Goal: Check status: Check status

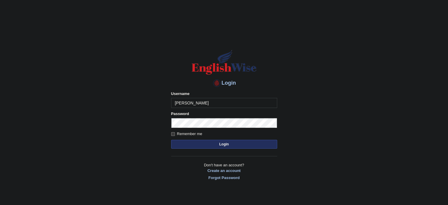
type input "mydhili"
click at [175, 131] on label "Remember me" at bounding box center [186, 134] width 31 height 6
click at [175, 132] on input "Remember me" at bounding box center [173, 134] width 4 height 4
checkbox input "true"
click at [198, 141] on button "Login" at bounding box center [224, 144] width 106 height 9
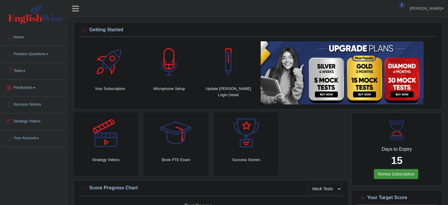
click at [22, 68] on link "Tests" at bounding box center [33, 70] width 67 height 15
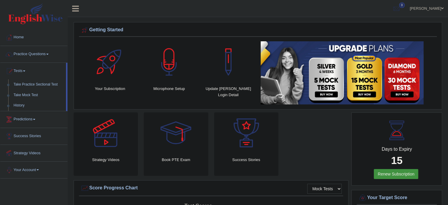
click at [20, 104] on link "History" at bounding box center [38, 105] width 55 height 11
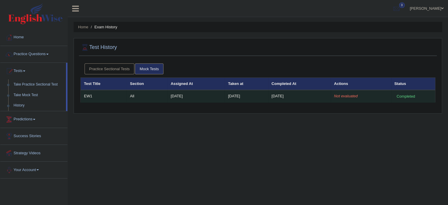
click at [264, 98] on td "[DATE]" at bounding box center [247, 96] width 44 height 12
click at [87, 94] on td "EW1" at bounding box center [104, 96] width 46 height 12
click at [141, 92] on td "All" at bounding box center [147, 96] width 41 height 12
click at [346, 95] on em "Not evaluated" at bounding box center [346, 96] width 24 height 4
click at [303, 93] on td "Oct 8, 2025" at bounding box center [300, 96] width 63 height 12
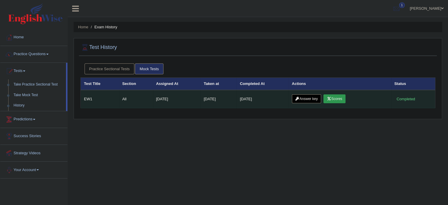
click at [335, 98] on link "Scores" at bounding box center [335, 98] width 22 height 9
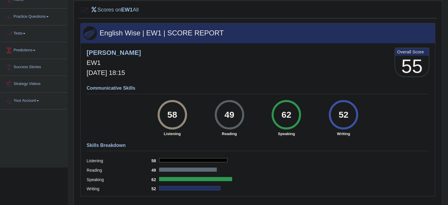
scroll to position [37, 0]
